Goal: Transaction & Acquisition: Obtain resource

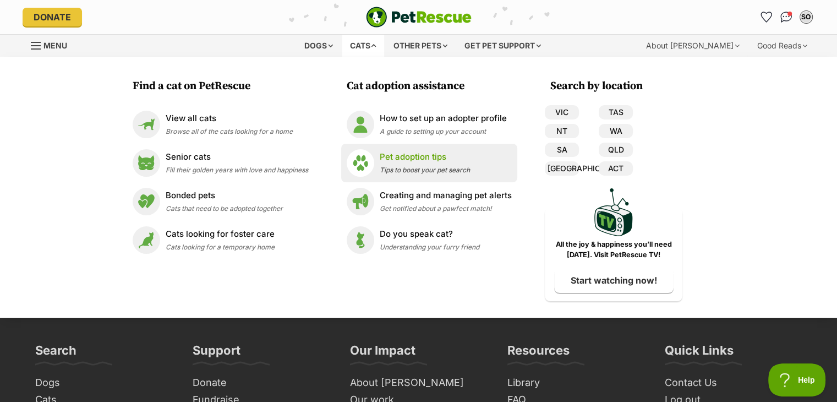
click at [436, 170] on span "Tips to boost your pet search" at bounding box center [425, 170] width 90 height 8
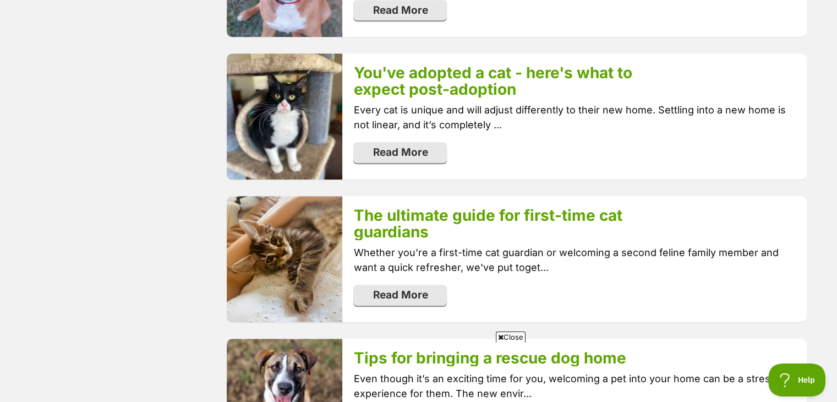
scroll to position [837, 0]
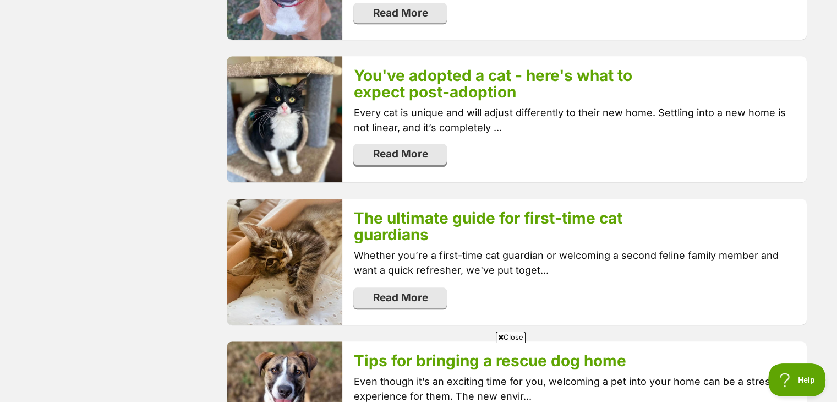
click at [410, 155] on link "Read More" at bounding box center [400, 154] width 94 height 21
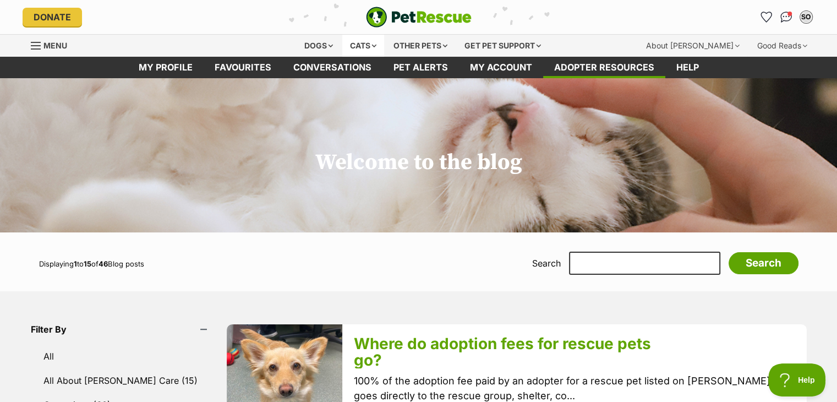
click at [362, 42] on div "Cats" at bounding box center [363, 46] width 42 height 22
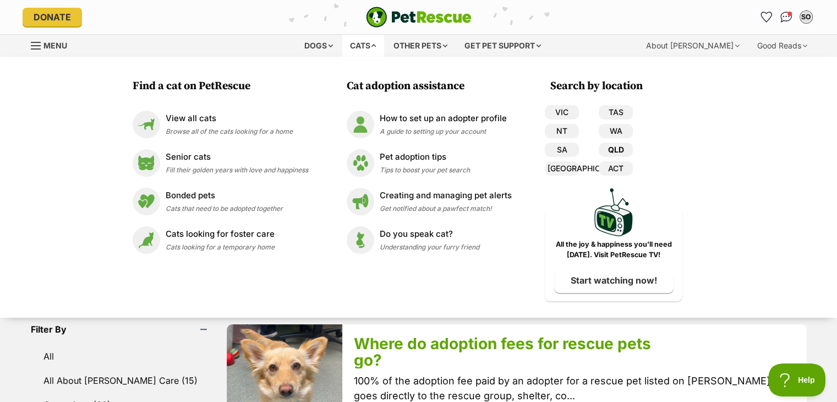
click at [615, 149] on link "QLD" at bounding box center [616, 150] width 34 height 14
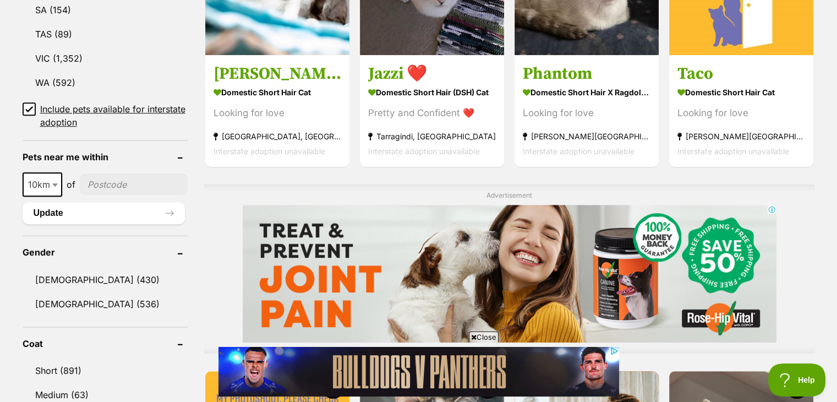
scroll to position [717, 0]
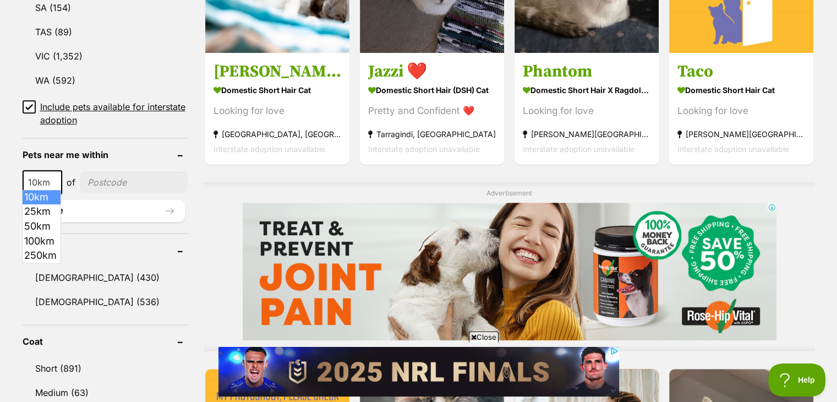
click at [51, 180] on span at bounding box center [56, 182] width 11 height 24
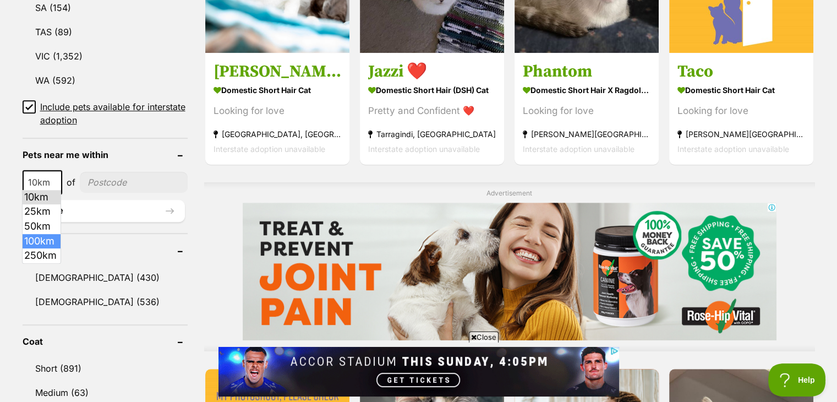
select select "100"
click at [111, 180] on input"] "postcode" at bounding box center [136, 182] width 102 height 21
type input"] "2484"
click at [64, 203] on button "Update" at bounding box center [104, 211] width 162 height 22
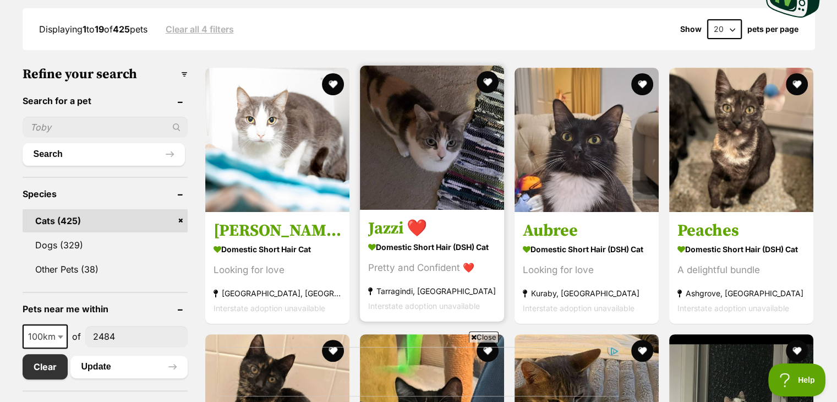
click at [435, 191] on img at bounding box center [432, 137] width 144 height 144
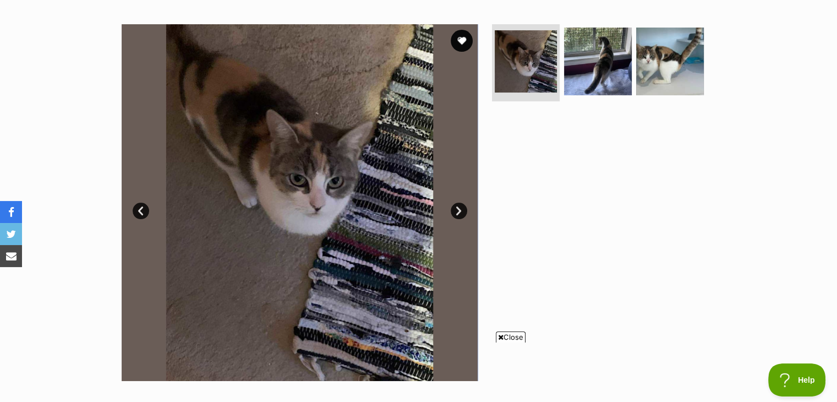
scroll to position [204, 0]
click at [453, 209] on link "Next" at bounding box center [459, 211] width 17 height 17
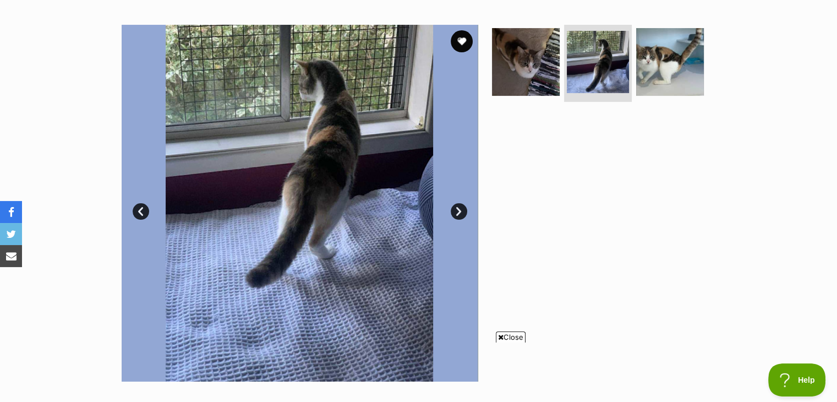
click at [453, 209] on link "Next" at bounding box center [459, 211] width 17 height 17
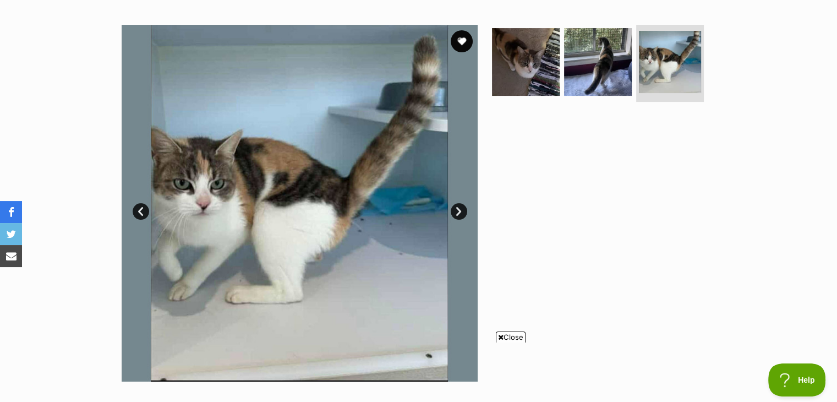
click at [452, 212] on link "Next" at bounding box center [459, 211] width 17 height 17
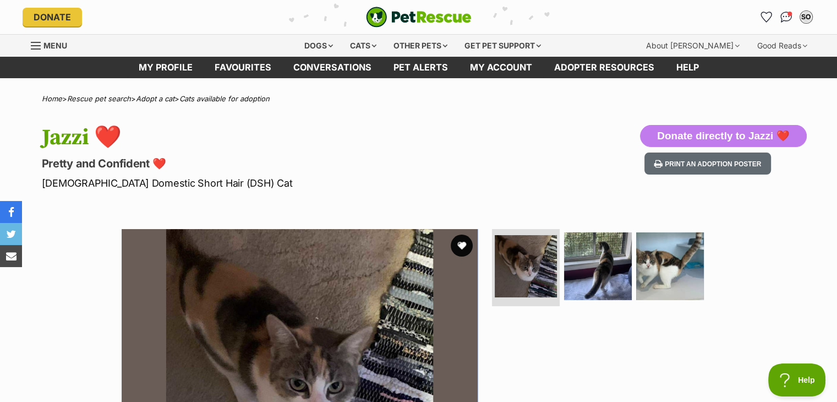
scroll to position [0, 0]
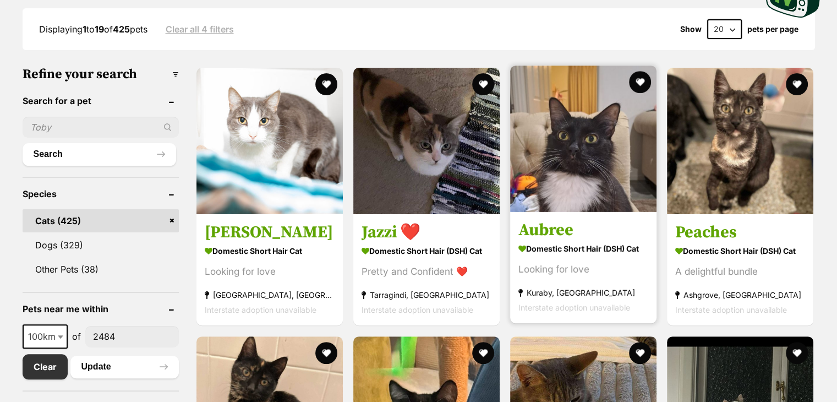
click at [590, 218] on link "Aubree Domestic Short Hair (DSH) Cat Looking for love Kuraby, QLD Interstate ad…" at bounding box center [583, 268] width 146 height 112
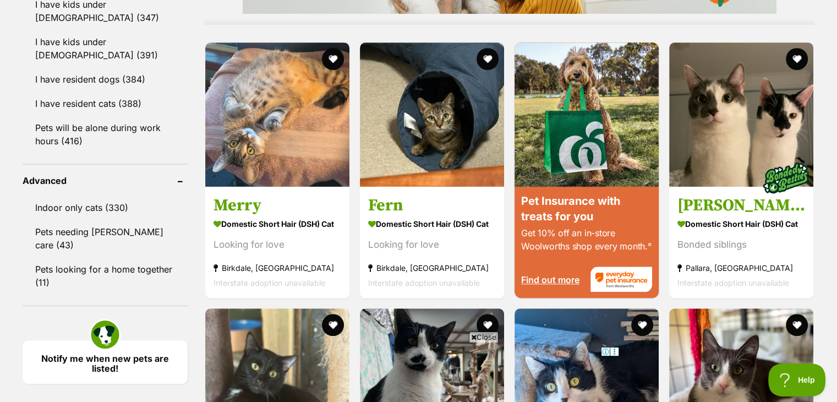
scroll to position [1041, 0]
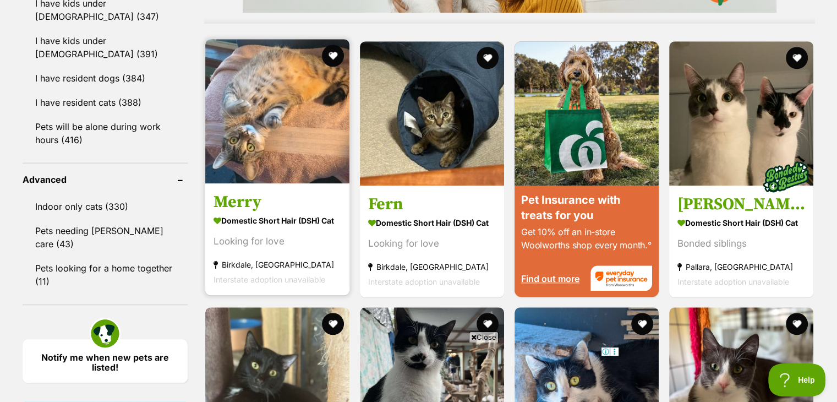
click at [227, 206] on h3 "Merry" at bounding box center [277, 201] width 128 height 21
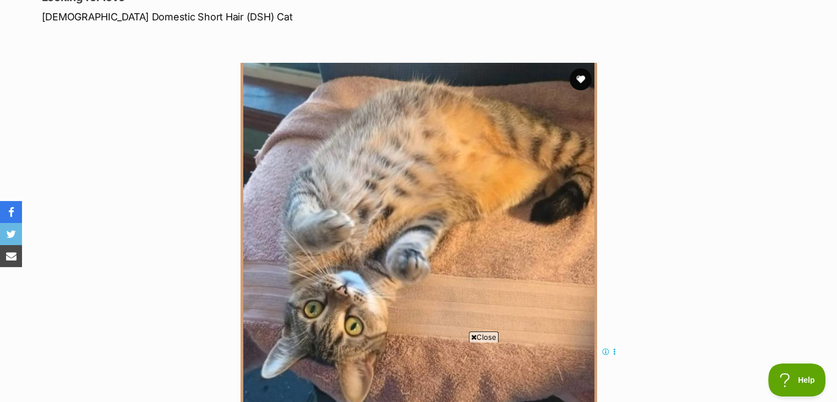
scroll to position [134, 0]
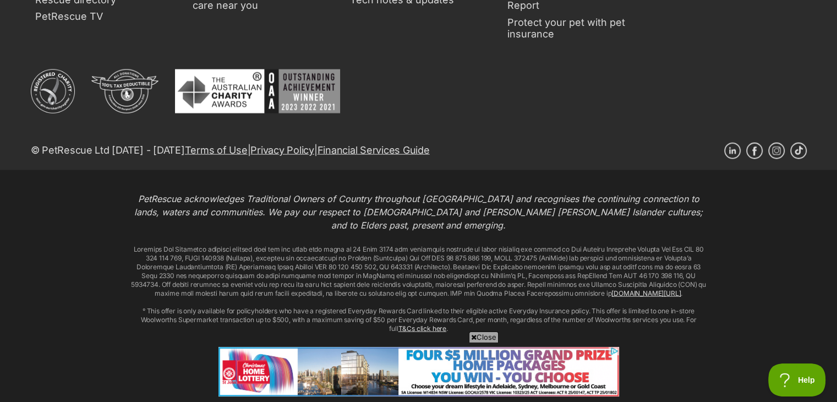
scroll to position [2608, 0]
